Goal: Transaction & Acquisition: Purchase product/service

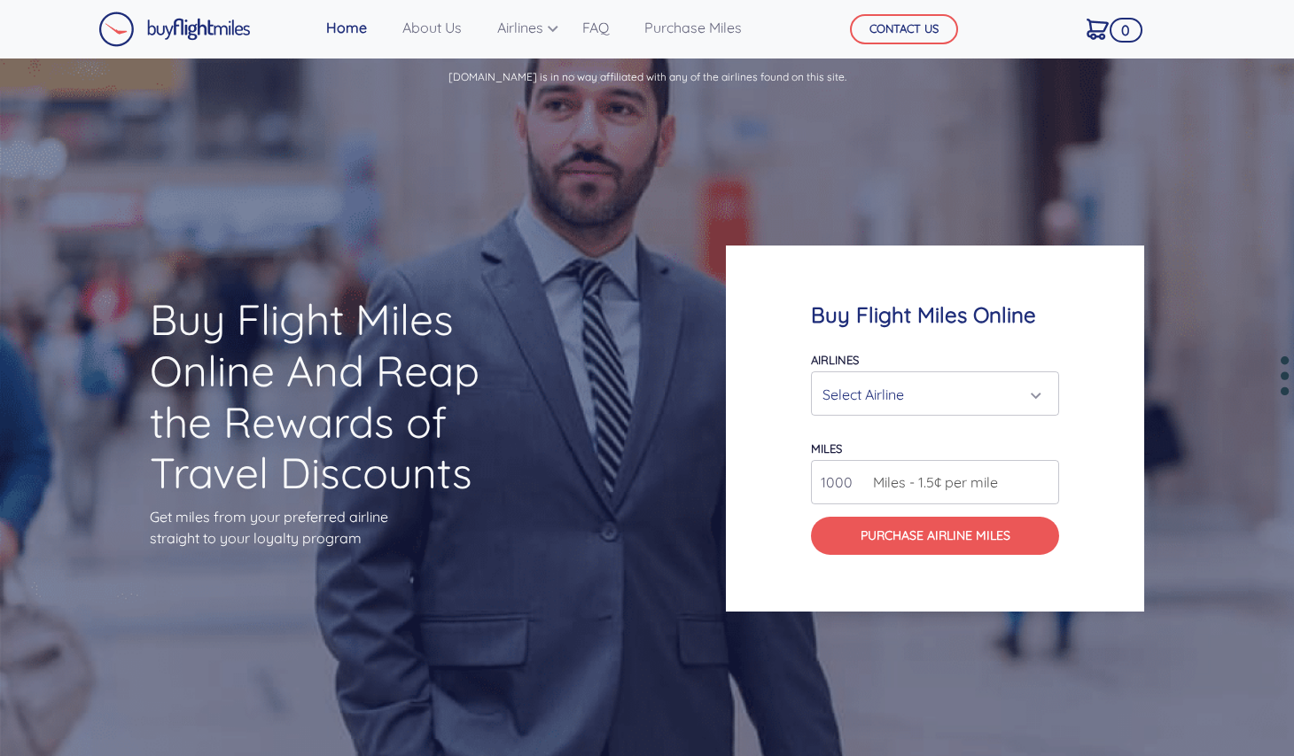
click at [916, 397] on div "Select Airline" at bounding box center [929, 395] width 214 height 34
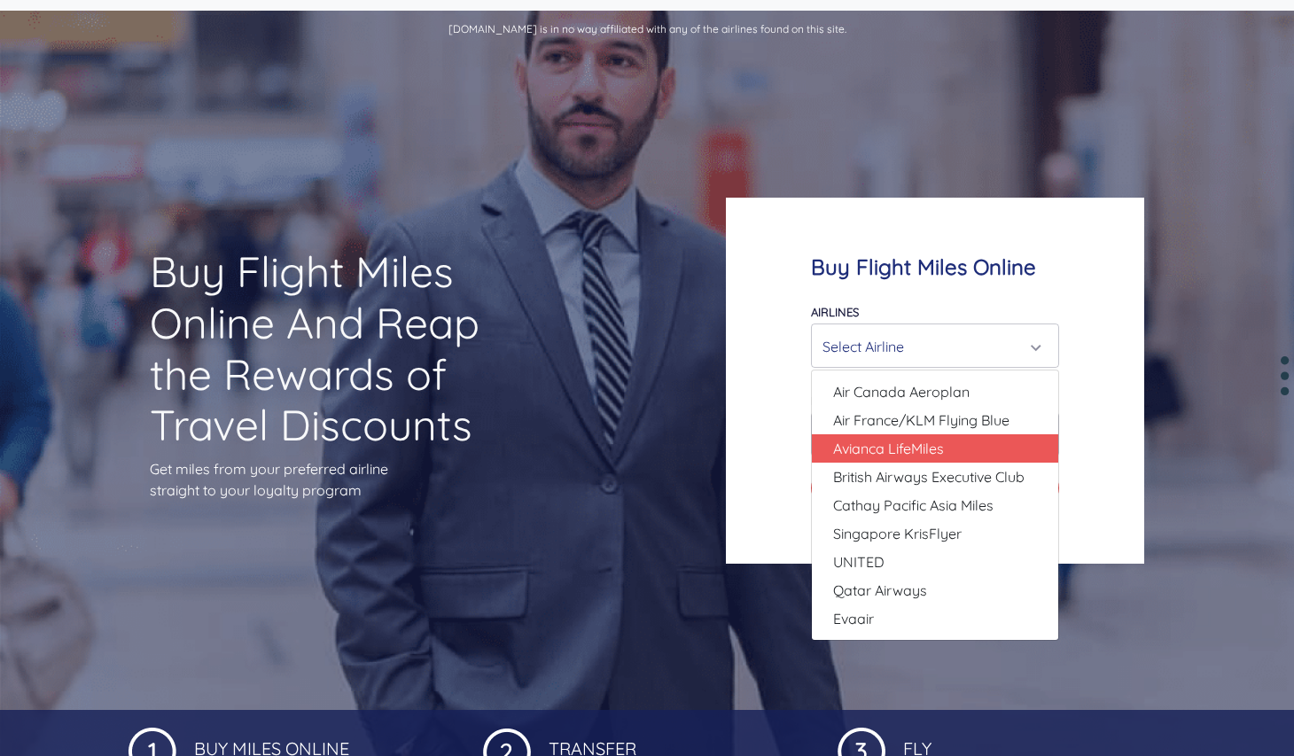
scroll to position [89, 0]
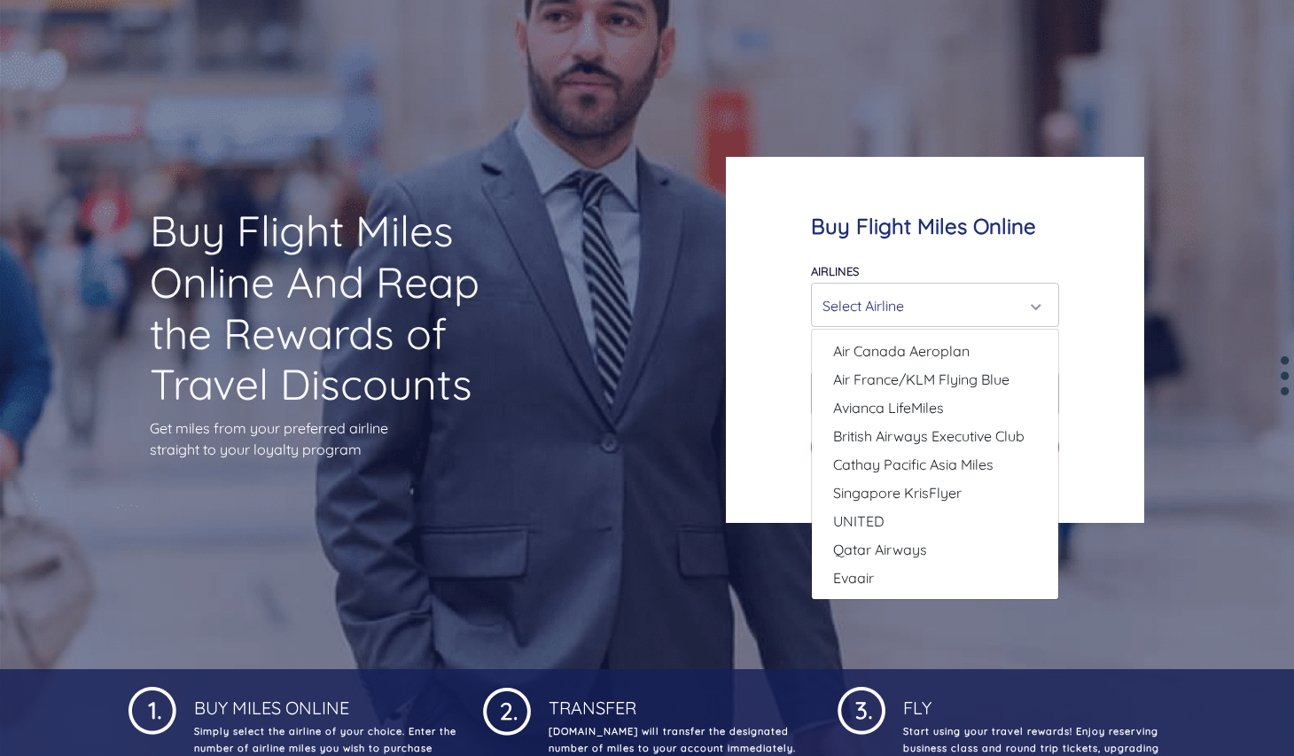
click at [924, 317] on div "Select Airline" at bounding box center [929, 306] width 214 height 34
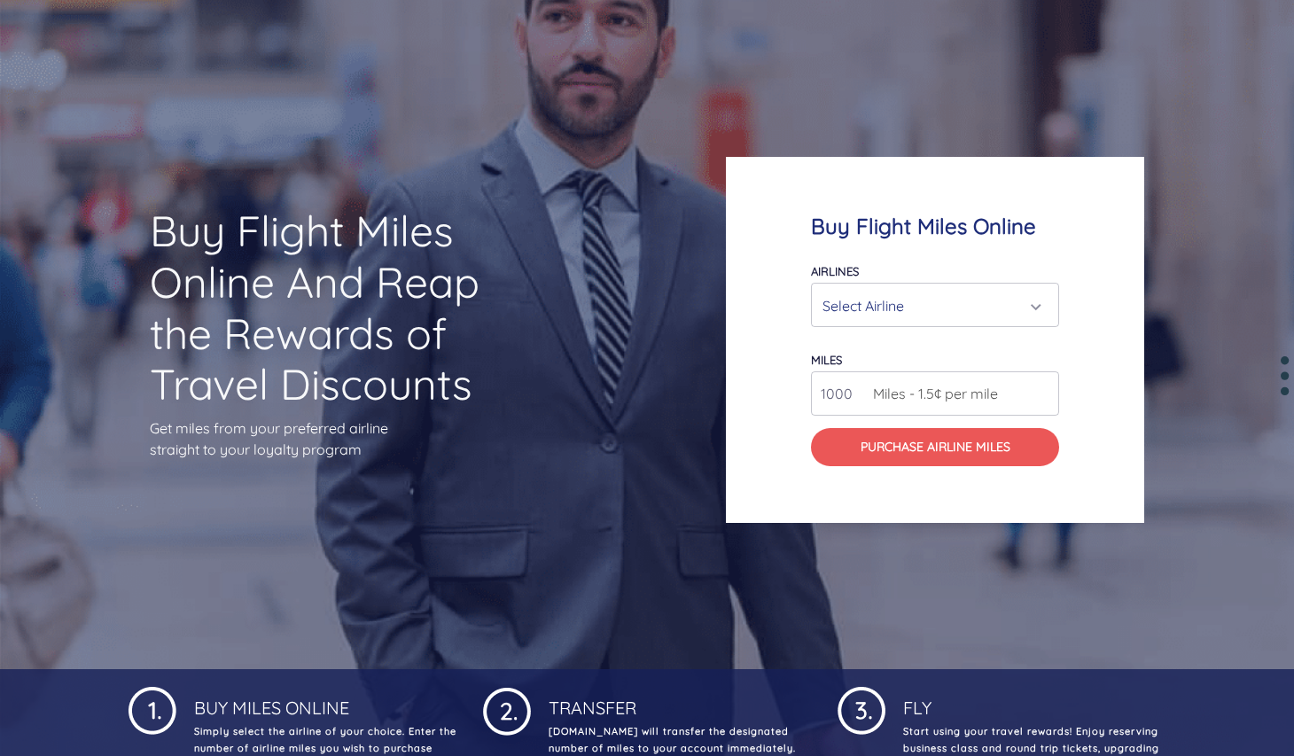
click at [935, 398] on span "Miles - 1.5¢ per mile" at bounding box center [931, 393] width 134 height 21
click at [1041, 388] on input "1001" at bounding box center [935, 393] width 248 height 44
click at [1041, 388] on input "1002" at bounding box center [935, 393] width 248 height 44
click at [1041, 388] on input "1003" at bounding box center [935, 393] width 248 height 44
click at [832, 384] on input "1003" at bounding box center [935, 393] width 248 height 44
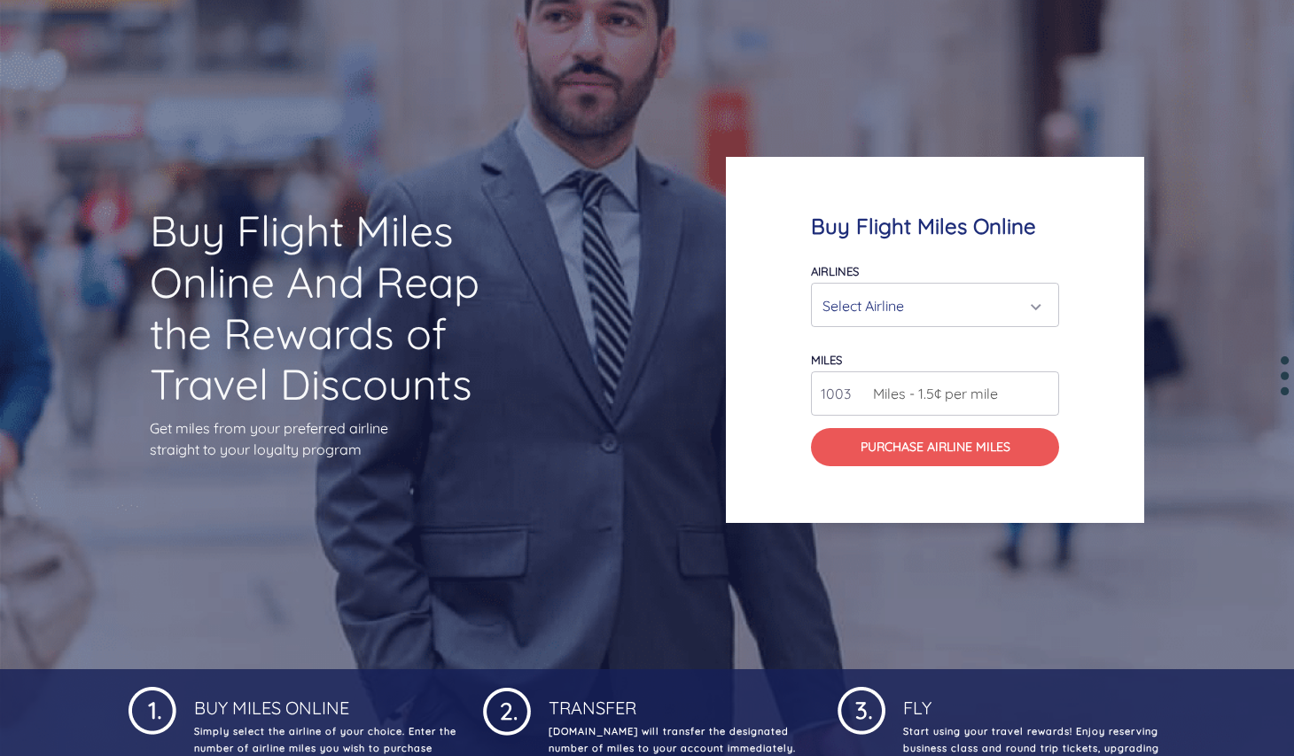
click at [835, 390] on input "1003" at bounding box center [935, 393] width 248 height 44
type input "7000"
click at [996, 389] on span "Miles - 1.5¢ per mile" at bounding box center [931, 393] width 134 height 21
click at [977, 301] on div "Select Airline" at bounding box center [929, 306] width 214 height 34
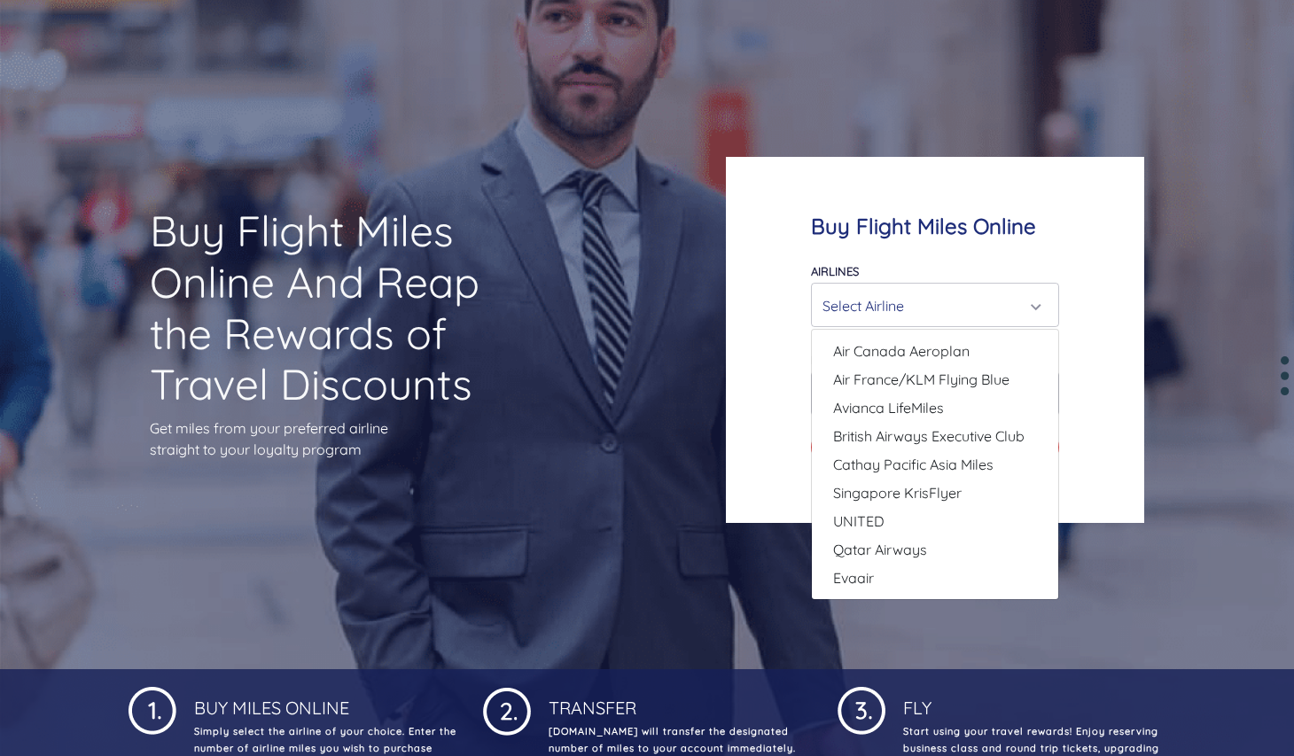
click at [977, 301] on div "Select Airline" at bounding box center [929, 306] width 214 height 34
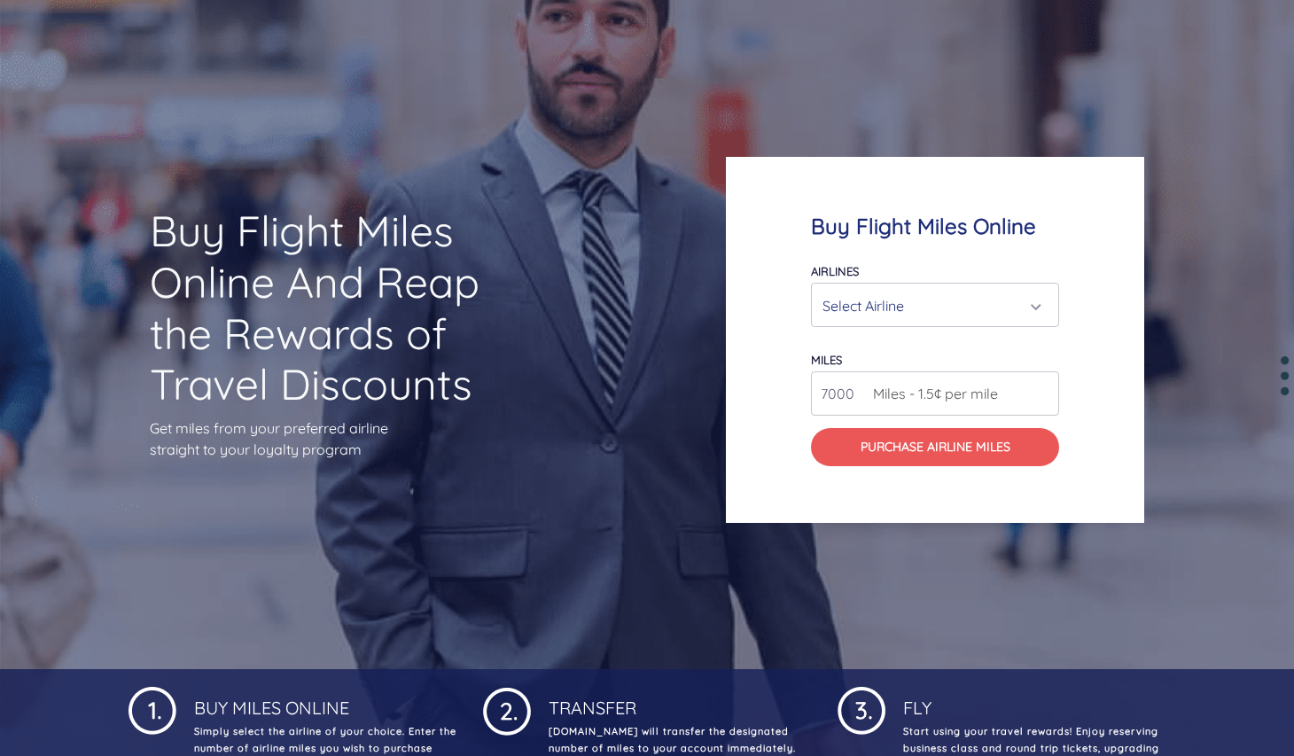
click at [992, 300] on div "Select Airline" at bounding box center [929, 306] width 214 height 34
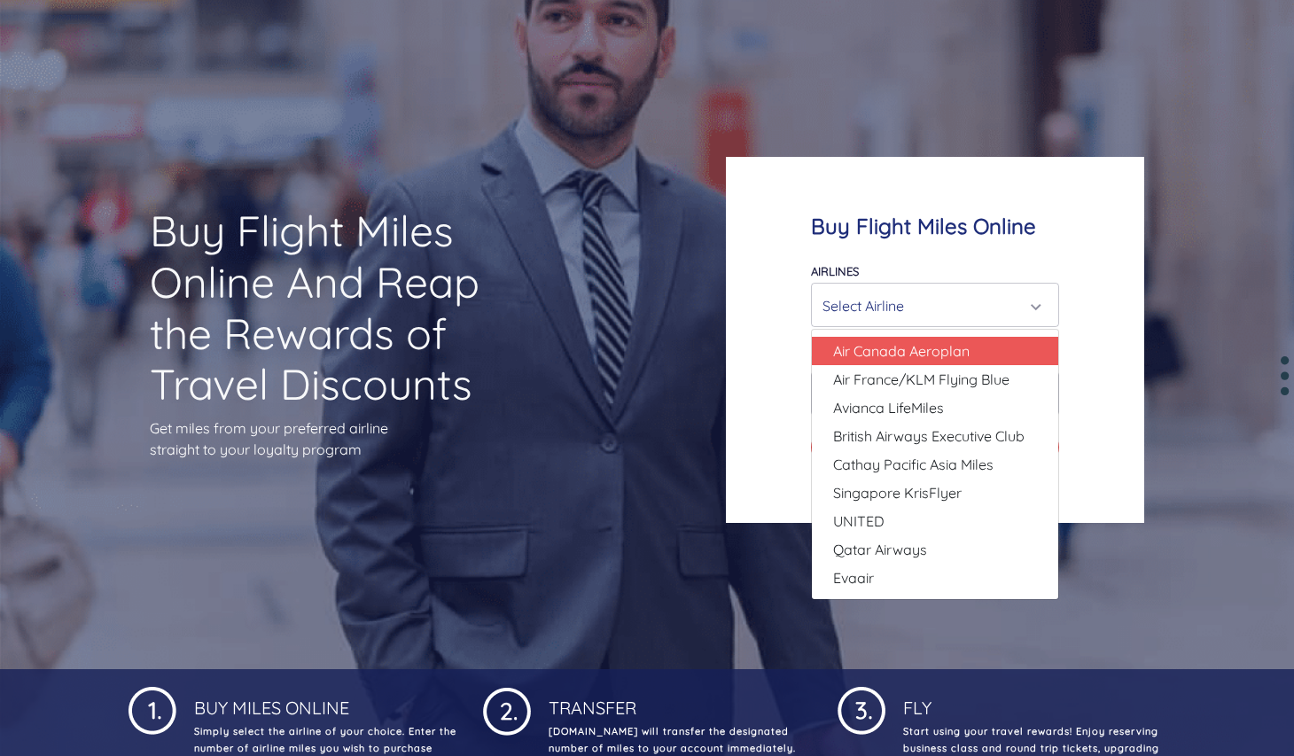
click at [972, 354] on link "Air Canada Aeroplan" at bounding box center [935, 351] width 246 height 28
select select "Air Canada Aeroplan"
type input "80000"
